Goal: Task Accomplishment & Management: Manage account settings

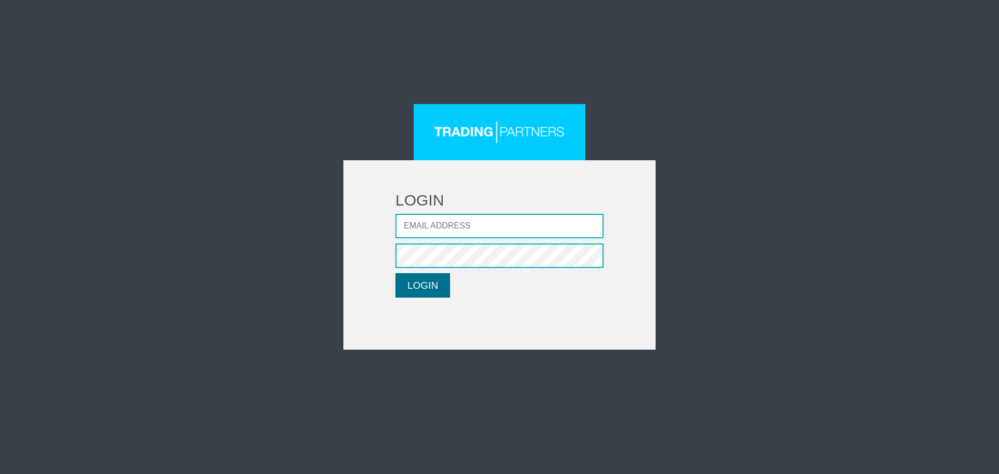
type input "[EMAIL_ADDRESS][DOMAIN_NAME]"
click at [411, 287] on button "LOGIN" at bounding box center [422, 285] width 55 height 24
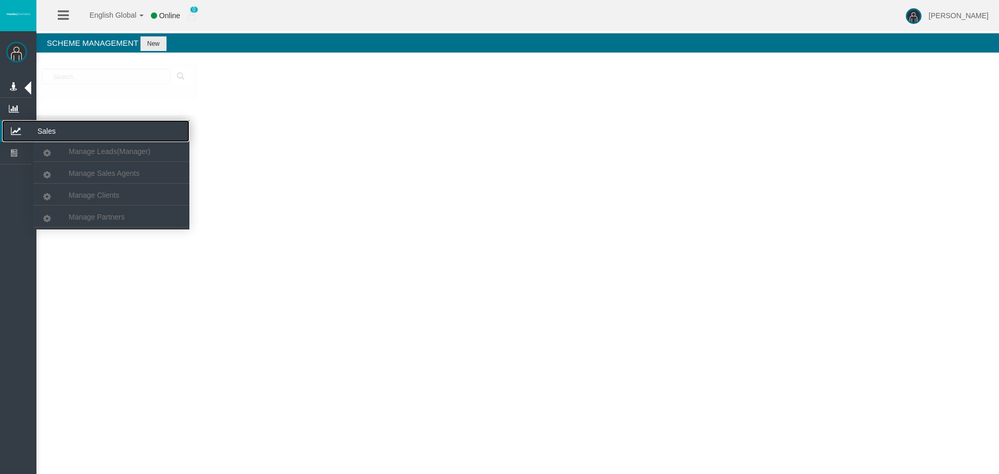
click at [16, 129] on icon at bounding box center [16, 131] width 28 height 22
click at [88, 216] on span "Manage Partners" at bounding box center [97, 217] width 56 height 8
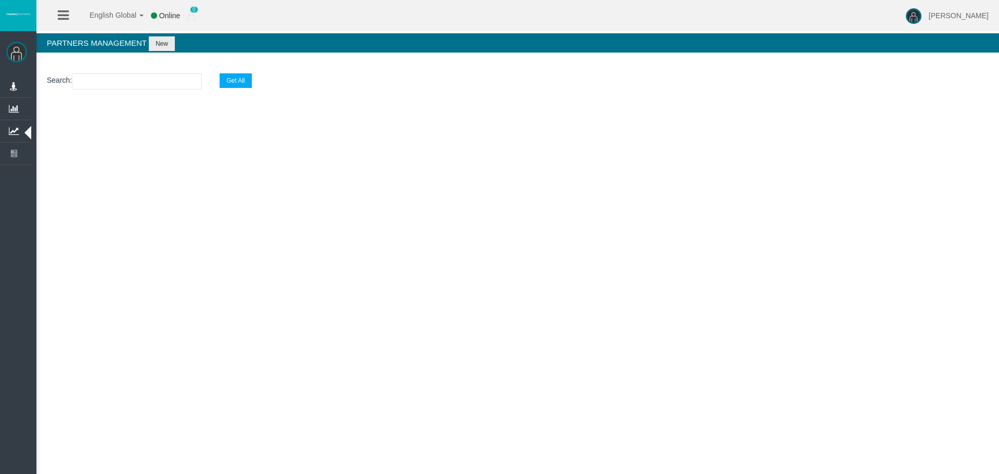
click at [114, 81] on input "text" at bounding box center [137, 81] width 130 height 16
paste input "IBgumd5"
type input "IBgumd5"
select select "25"
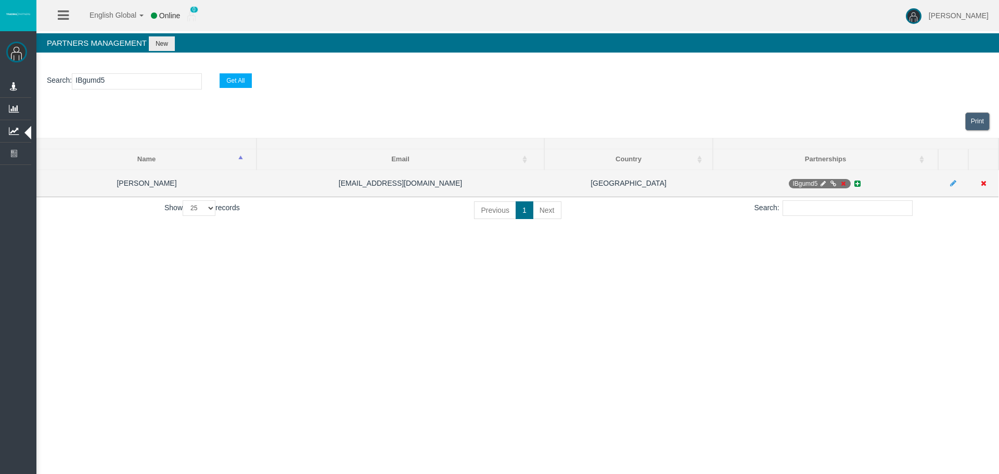
click at [841, 182] on icon at bounding box center [843, 184] width 8 height 6
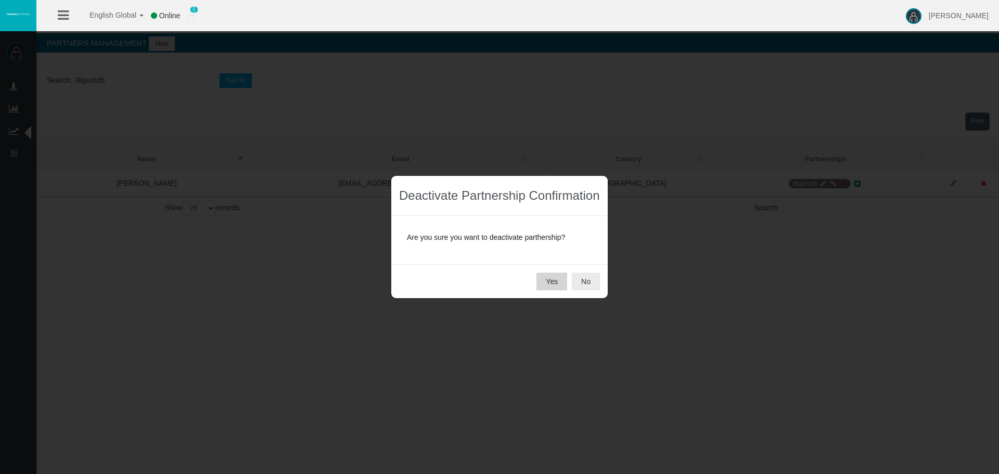
click at [543, 285] on button "Yes" at bounding box center [551, 282] width 31 height 18
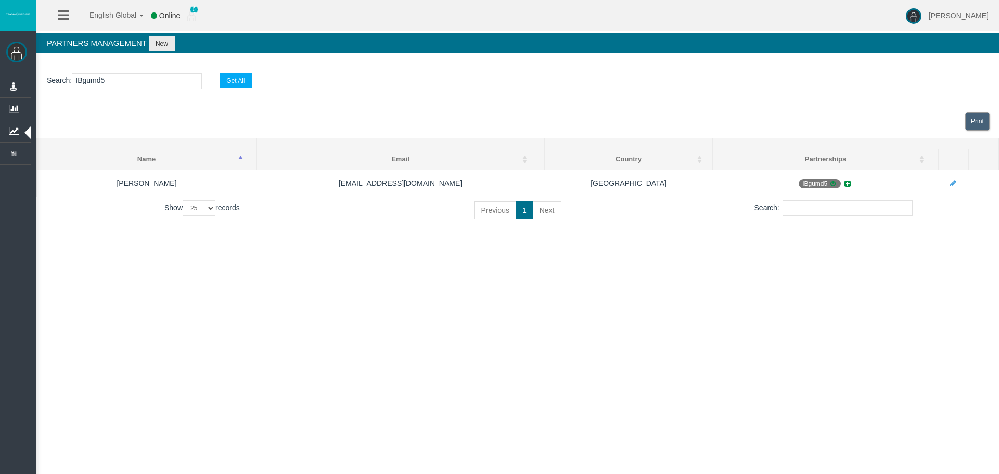
click at [95, 82] on input "IBgumd5" at bounding box center [137, 81] width 130 height 16
paste input "dxllj"
type input "IBdxllj"
select select "25"
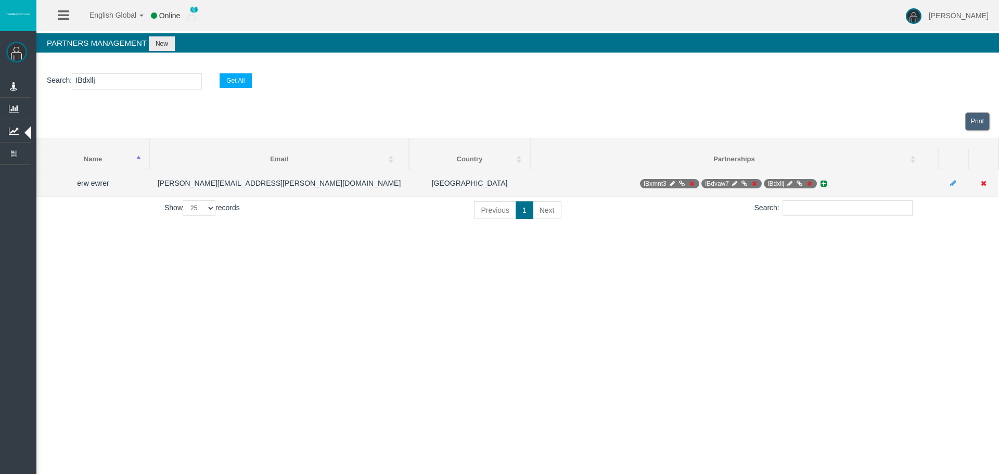
click at [810, 182] on icon at bounding box center [809, 184] width 8 height 6
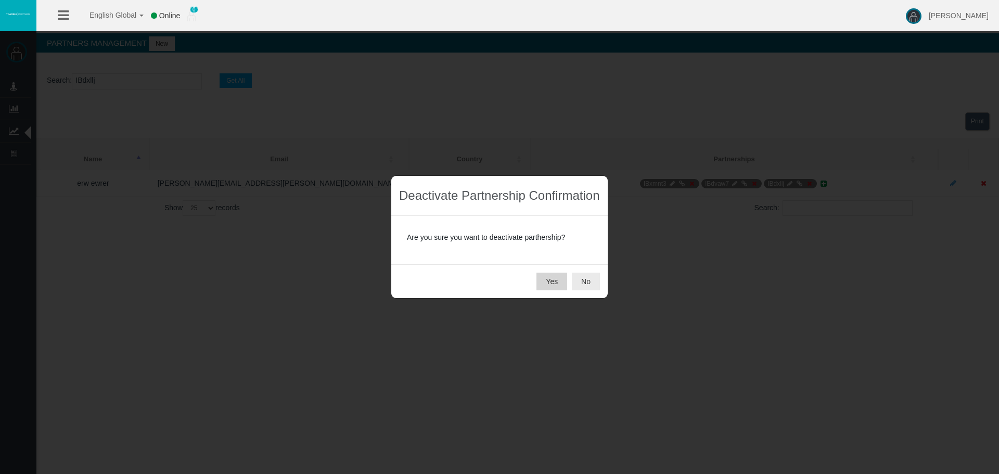
click at [552, 279] on button "Yes" at bounding box center [551, 282] width 31 height 18
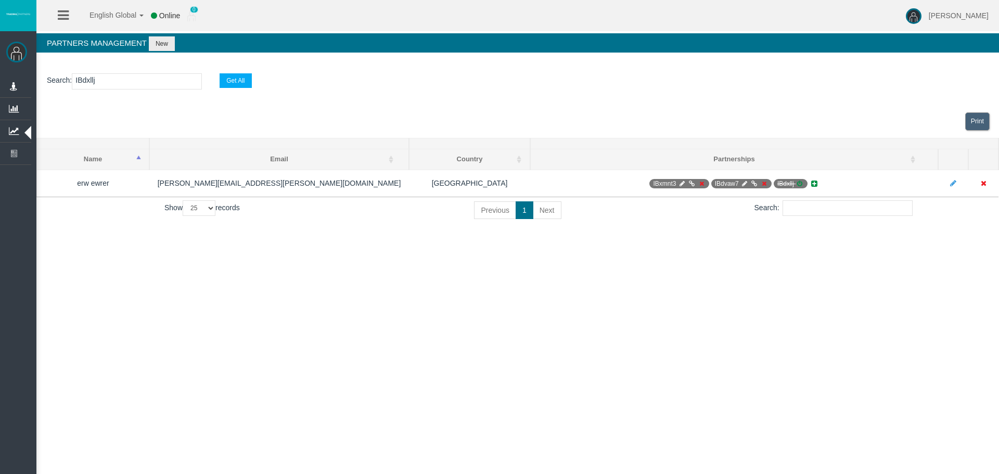
click at [92, 80] on input "IBdxllj" at bounding box center [137, 81] width 130 height 16
paste input "4iqbm"
type input "IB4iqbm"
select select "25"
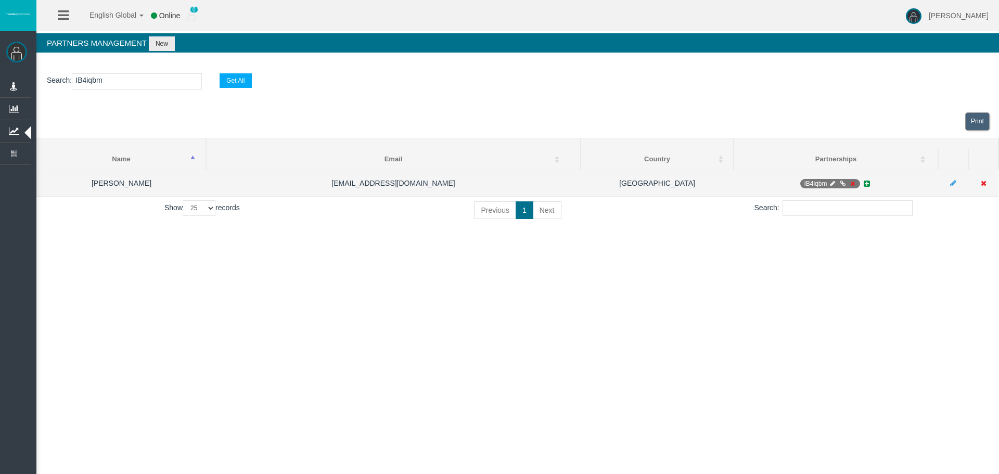
type input "IB4iqbm"
click at [831, 185] on icon at bounding box center [833, 184] width 8 height 6
select select "0"
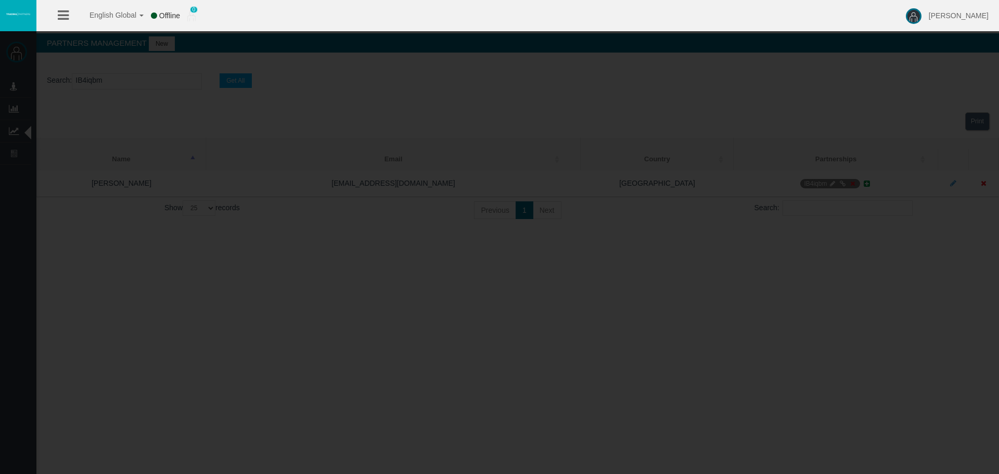
type input "IB4iqbm"
type input "19267834"
select select "1"
type input "19267834"
select select "1"
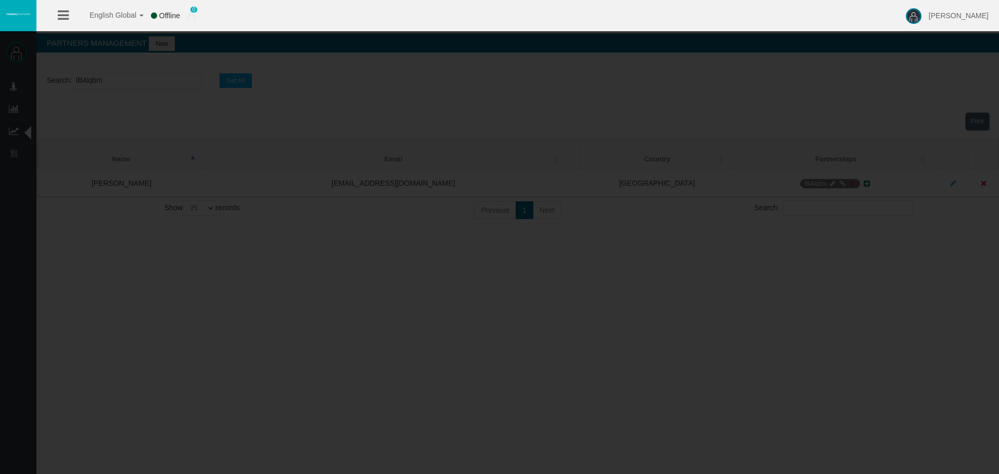
select select
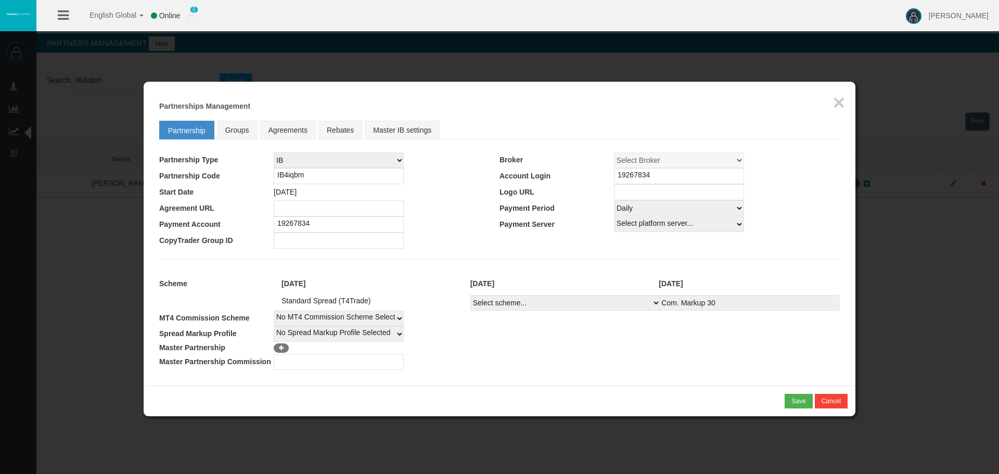
click at [633, 211] on select "Select Payment Period... None Daily Weekly Mid-Month Monthly" at bounding box center [679, 208] width 130 height 16
select select "0"
click at [614, 200] on select "Select Payment Period... None Daily Weekly Mid-Month Monthly" at bounding box center [679, 208] width 130 height 16
click at [793, 400] on div "Save" at bounding box center [798, 400] width 14 height 9
click at [787, 400] on div "Confirm" at bounding box center [795, 400] width 22 height 9
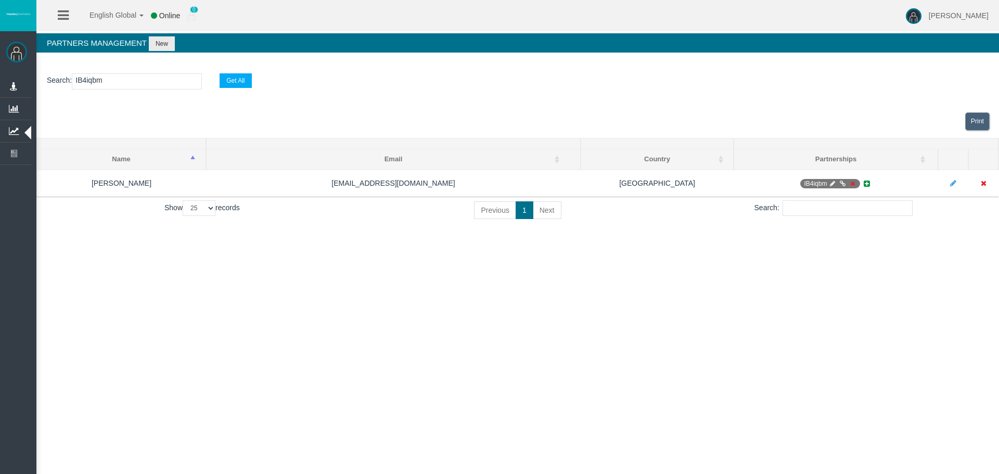
click at [98, 80] on input "IB4iqbm" at bounding box center [137, 81] width 130 height 16
click at [97, 80] on input "IB4iqbm" at bounding box center [137, 81] width 130 height 16
paste input "rogni"
type input "IBrogni"
select select "25"
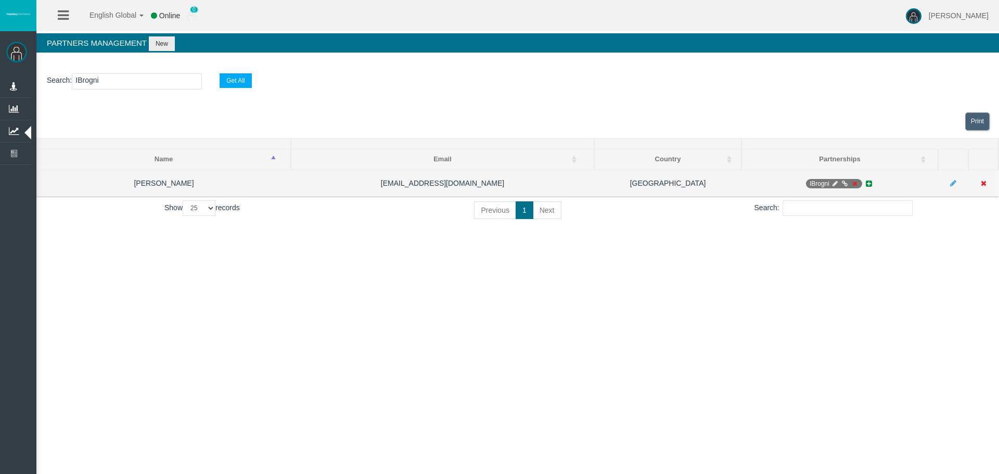
type input "IBrogni"
click at [836, 183] on icon at bounding box center [835, 184] width 8 height 6
select select "0"
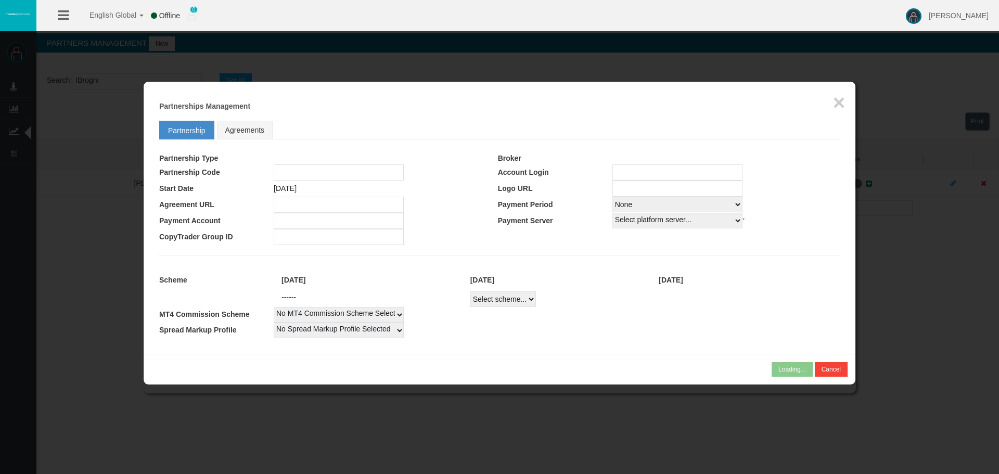
type input "IBrogni"
type input "19262256"
select select "1"
type input "19262256"
select select "1"
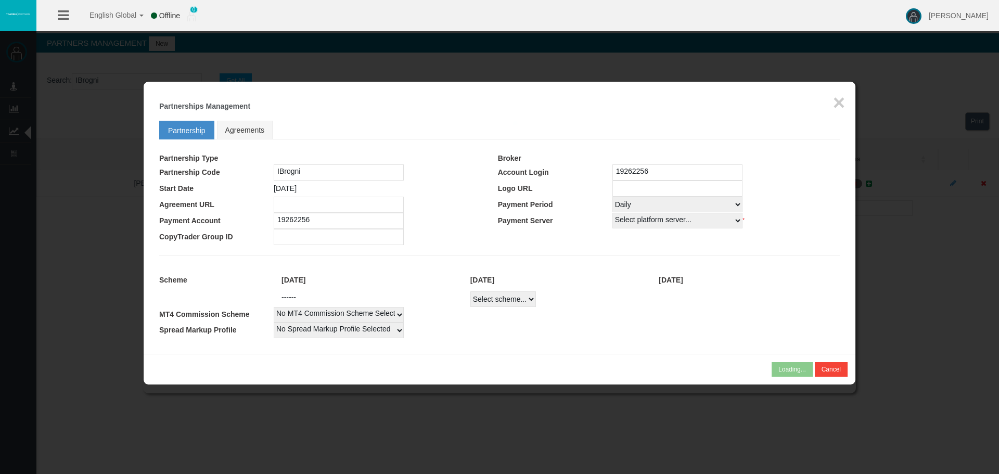
select select
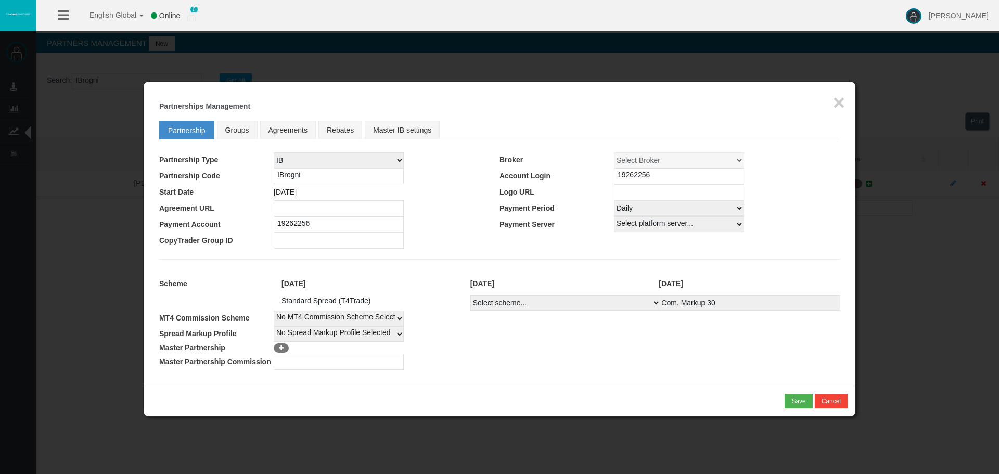
drag, startPoint x: 658, startPoint y: 208, endPoint x: 653, endPoint y: 214, distance: 7.5
click at [658, 208] on select "Select Payment Period... None Daily Weekly Mid-Month Monthly" at bounding box center [679, 208] width 130 height 16
select select "0"
click at [614, 200] on select "Select Payment Period... None Daily Weekly Mid-Month Monthly" at bounding box center [679, 208] width 130 height 16
click at [791, 404] on div "Save" at bounding box center [798, 400] width 14 height 9
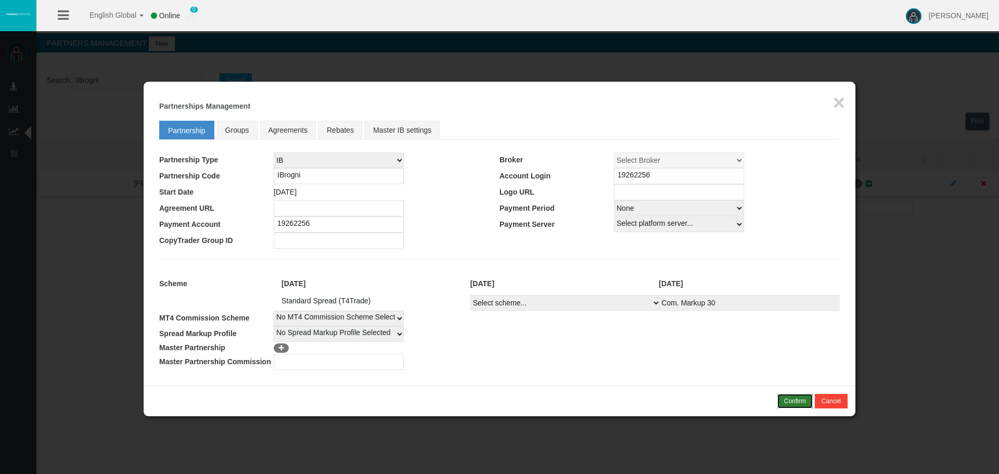
click at [789, 400] on div "Confirm" at bounding box center [795, 400] width 22 height 9
